Goal: Register for event/course

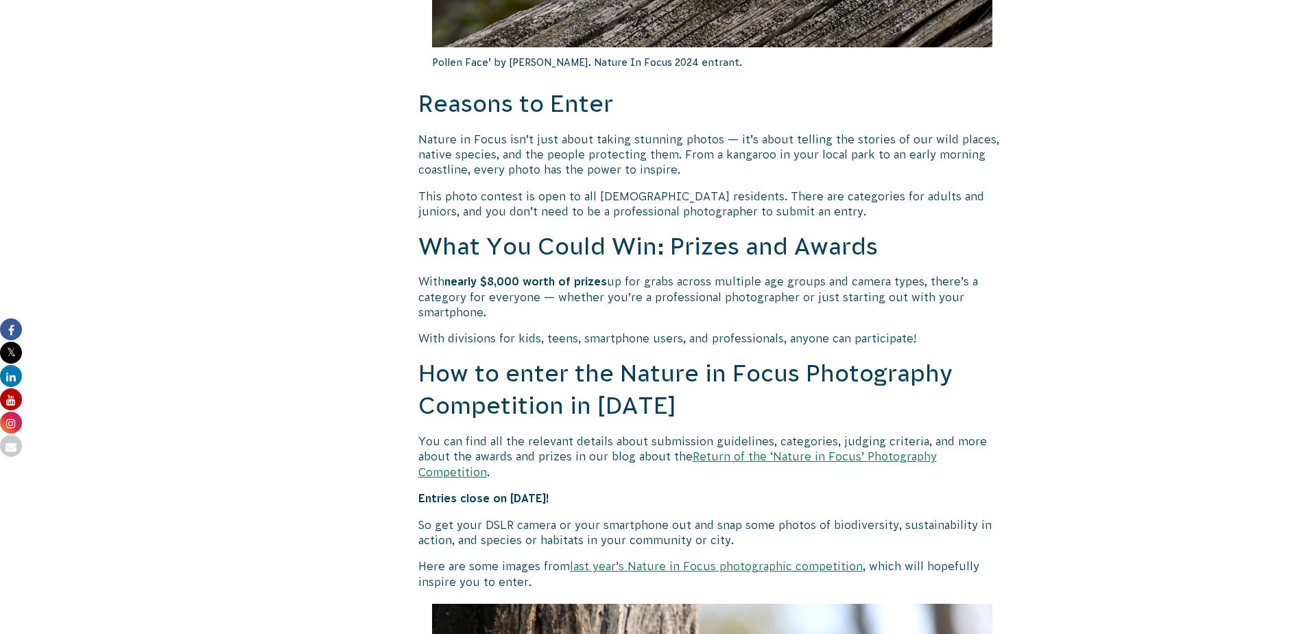
scroll to position [891, 0]
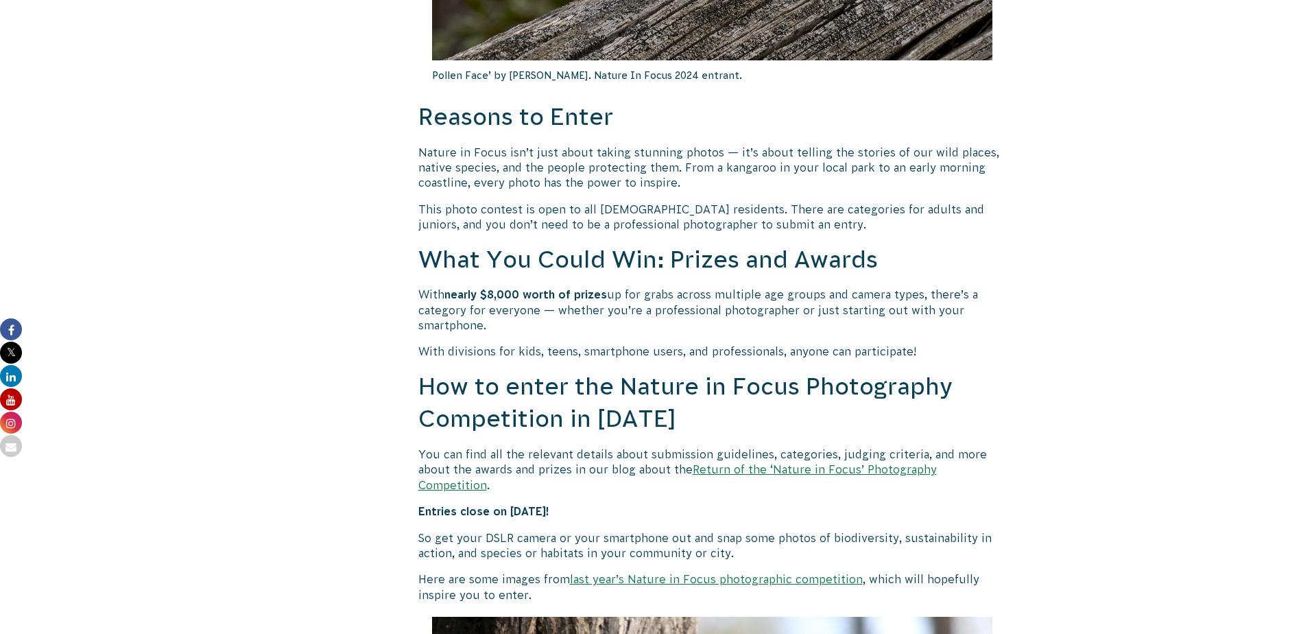
click at [898, 467] on link "Return of the ‘Nature in Focus’ Photography Competition" at bounding box center [677, 476] width 518 height 27
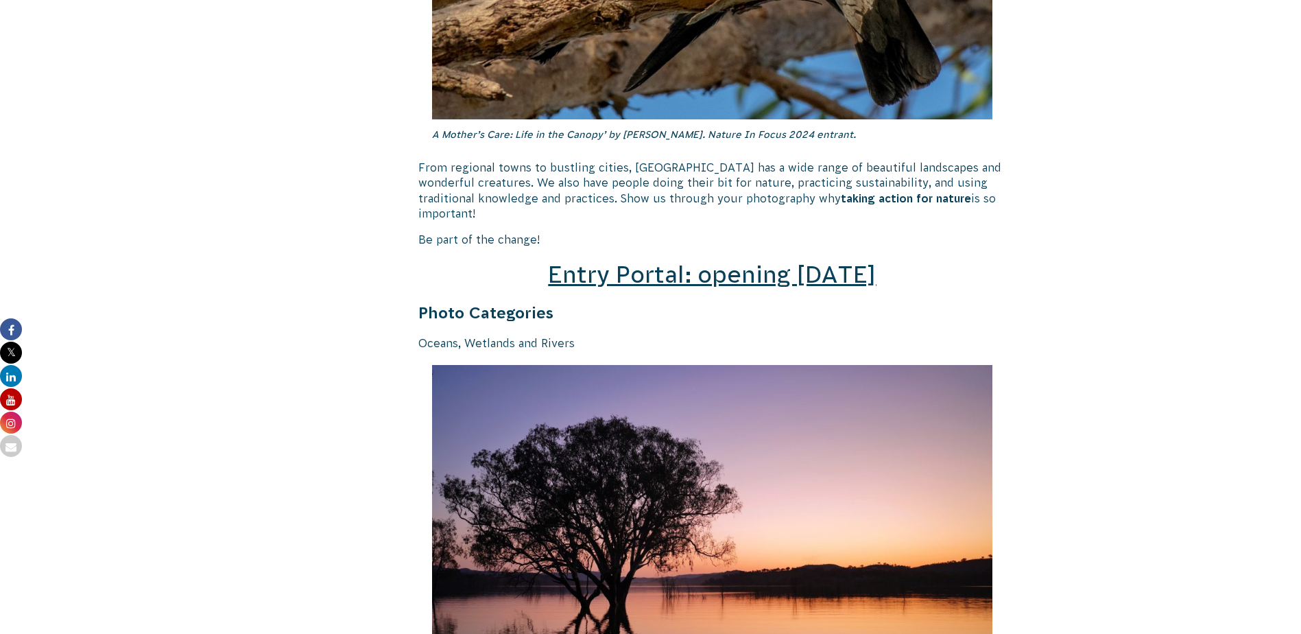
scroll to position [1920, 0]
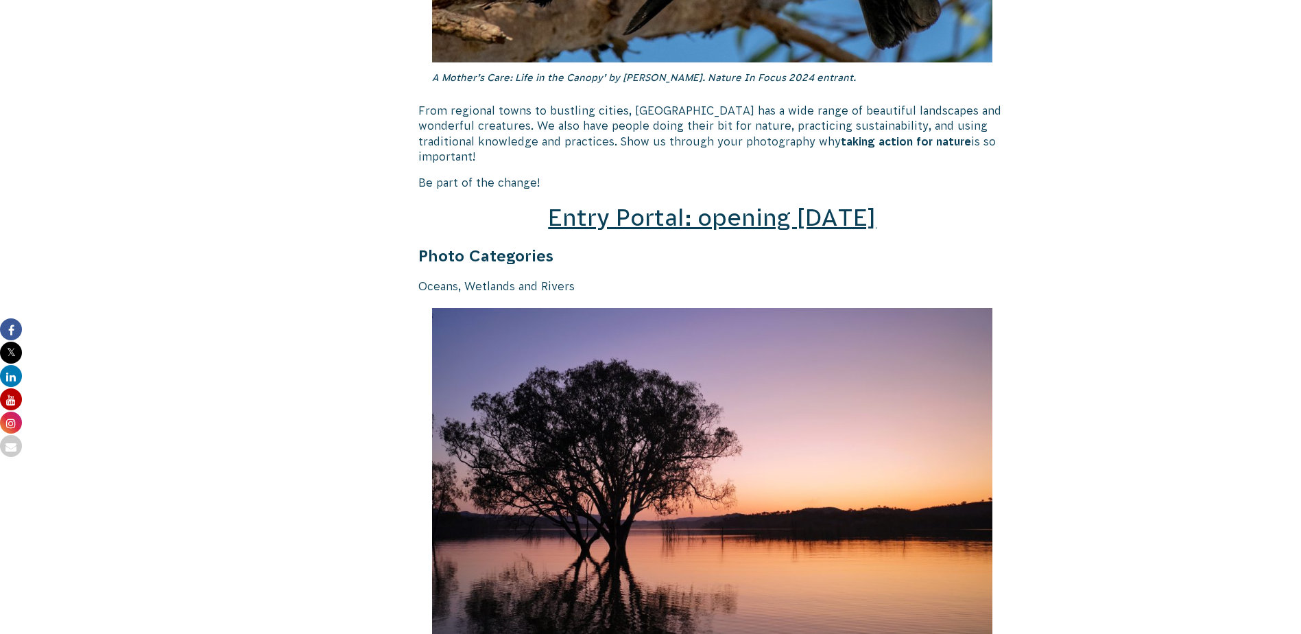
click at [648, 204] on span "Entry Portal: opening July 4" at bounding box center [712, 217] width 328 height 26
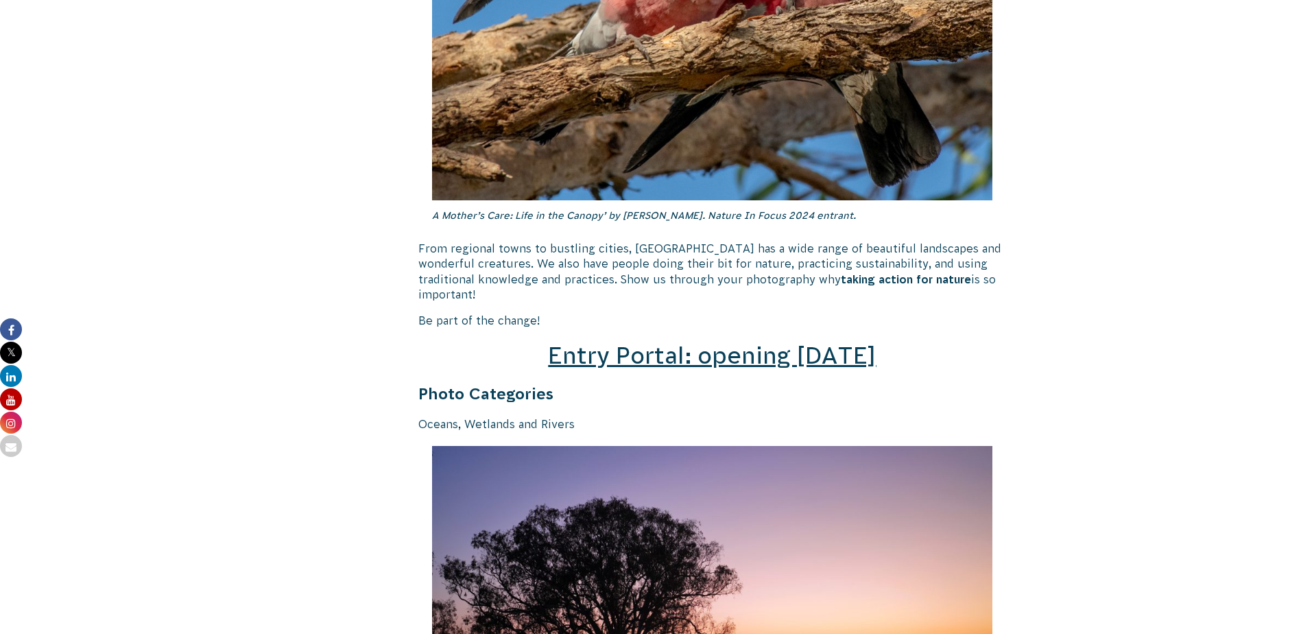
scroll to position [1783, 0]
click at [757, 344] on span "Entry Portal: opening July 4" at bounding box center [712, 355] width 328 height 26
